Goal: Transaction & Acquisition: Purchase product/service

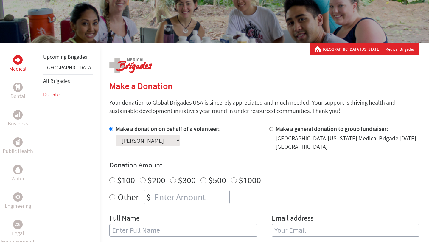
scroll to position [66, 0]
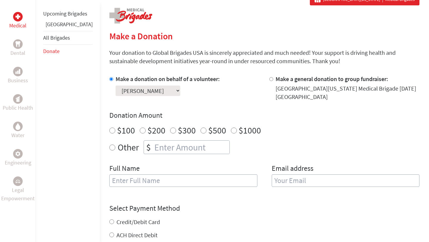
scroll to position [122, 0]
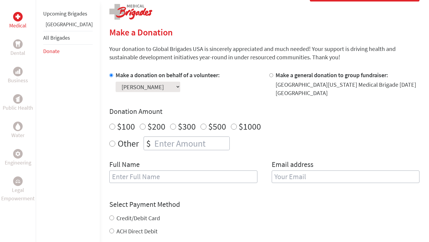
radio input "true"
click at [178, 148] on input "number" at bounding box center [191, 143] width 76 height 13
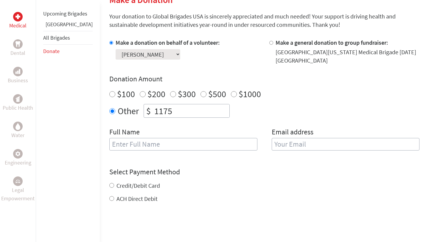
scroll to position [157, 0]
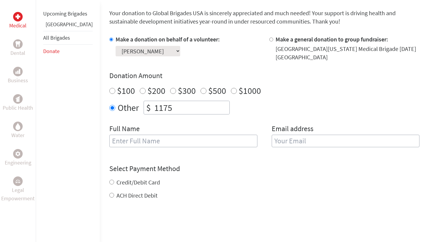
type input "1175"
click at [182, 140] on input "text" at bounding box center [183, 141] width 148 height 13
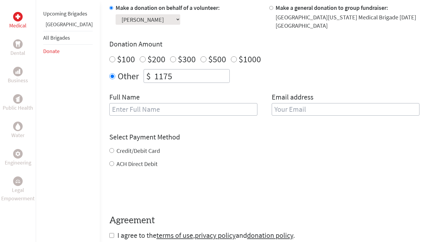
scroll to position [191, 0]
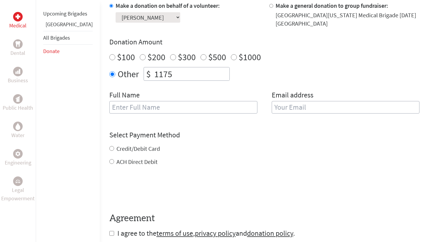
click at [193, 139] on h4 "Select Payment Method" at bounding box center [264, 135] width 310 height 10
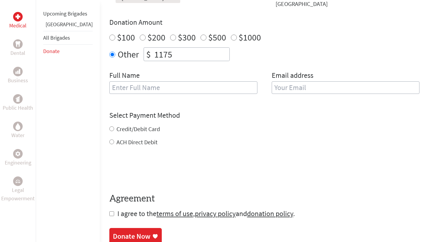
scroll to position [212, 0]
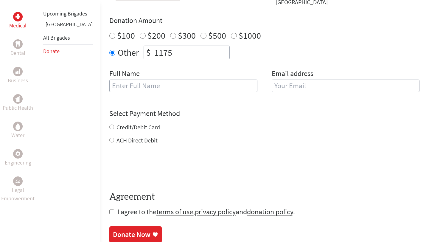
click at [109, 128] on input "Credit/Debit Card" at bounding box center [111, 127] width 5 height 5
radio input "true"
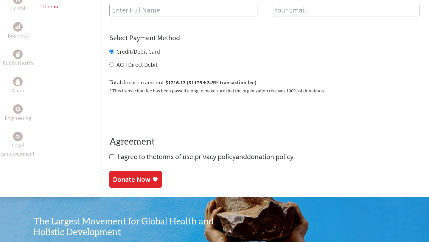
scroll to position [288, 0]
click at [109, 158] on input "checkbox" at bounding box center [111, 156] width 5 height 5
checkbox input "true"
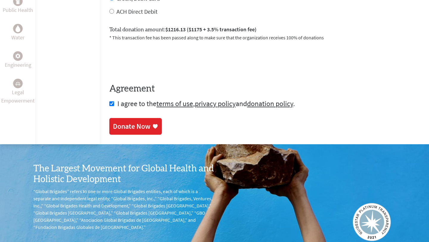
scroll to position [320, 0]
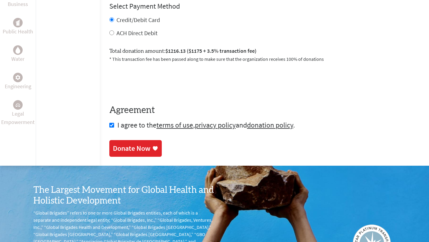
click at [116, 149] on div "Donate Now" at bounding box center [132, 149] width 38 height 10
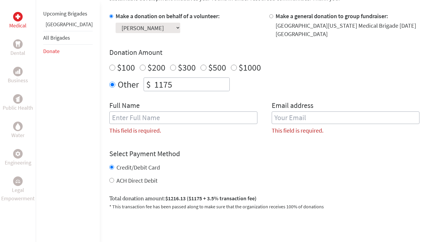
scroll to position [180, 0]
click at [196, 115] on input "text" at bounding box center [183, 118] width 148 height 13
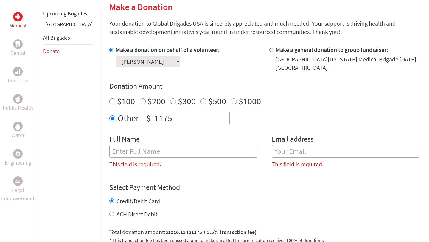
scroll to position [146, 0]
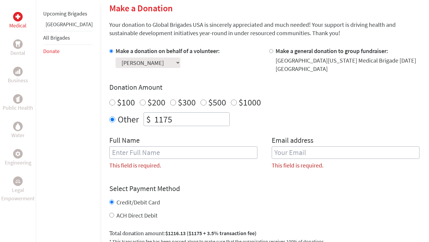
click at [283, 150] on input "email" at bounding box center [346, 152] width 148 height 13
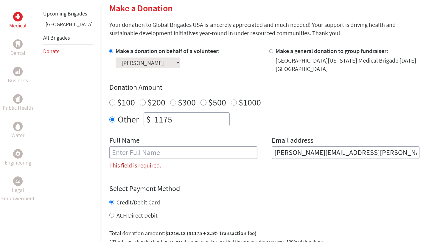
type input "huynh.mozelle@gmail.com"
click at [195, 152] on input "text" at bounding box center [183, 152] width 148 height 13
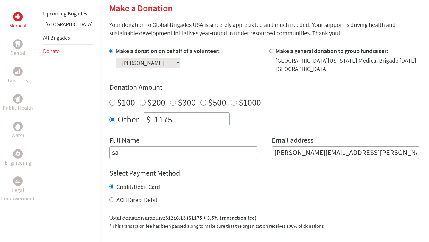
type input "s"
type input "m"
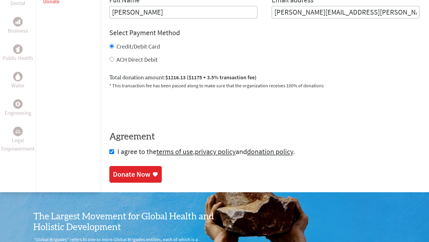
scroll to position [303, 0]
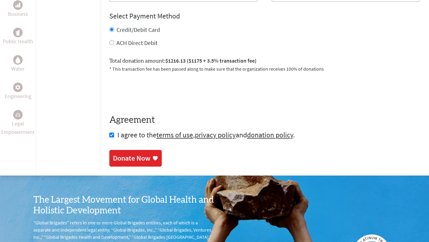
type input "Mozelle"
click at [152, 156] on icon at bounding box center [155, 158] width 6 height 6
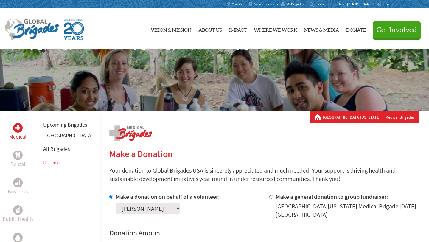
scroll to position [45, 0]
